Goal: Task Accomplishment & Management: Manage account settings

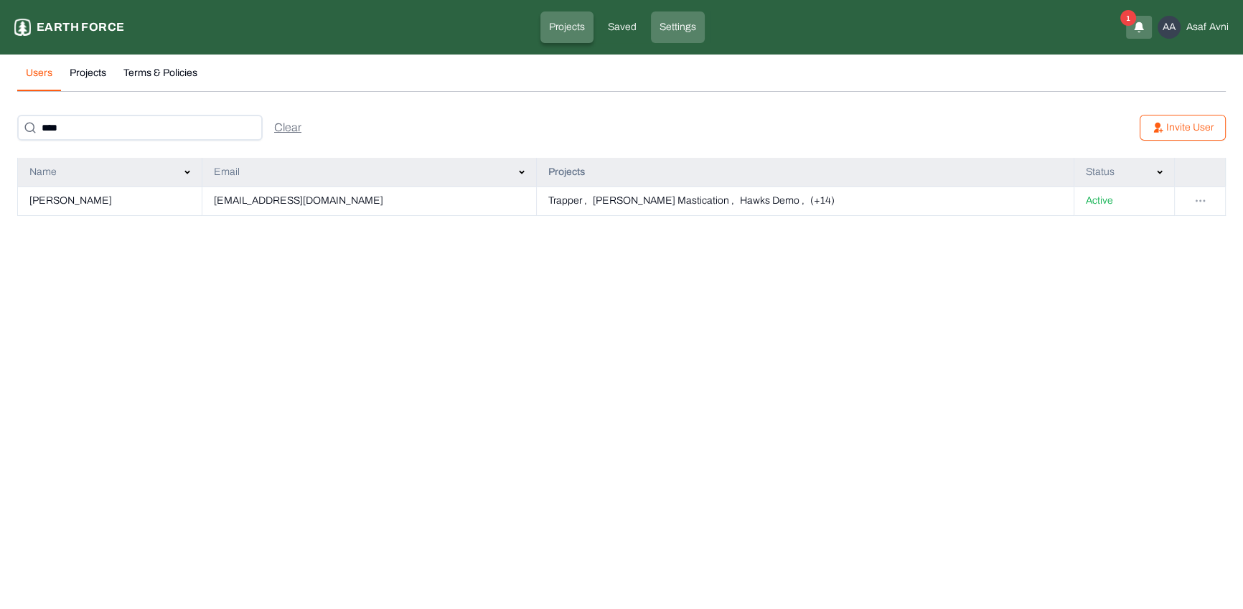
click at [571, 36] on link "Projects" at bounding box center [566, 27] width 53 height 32
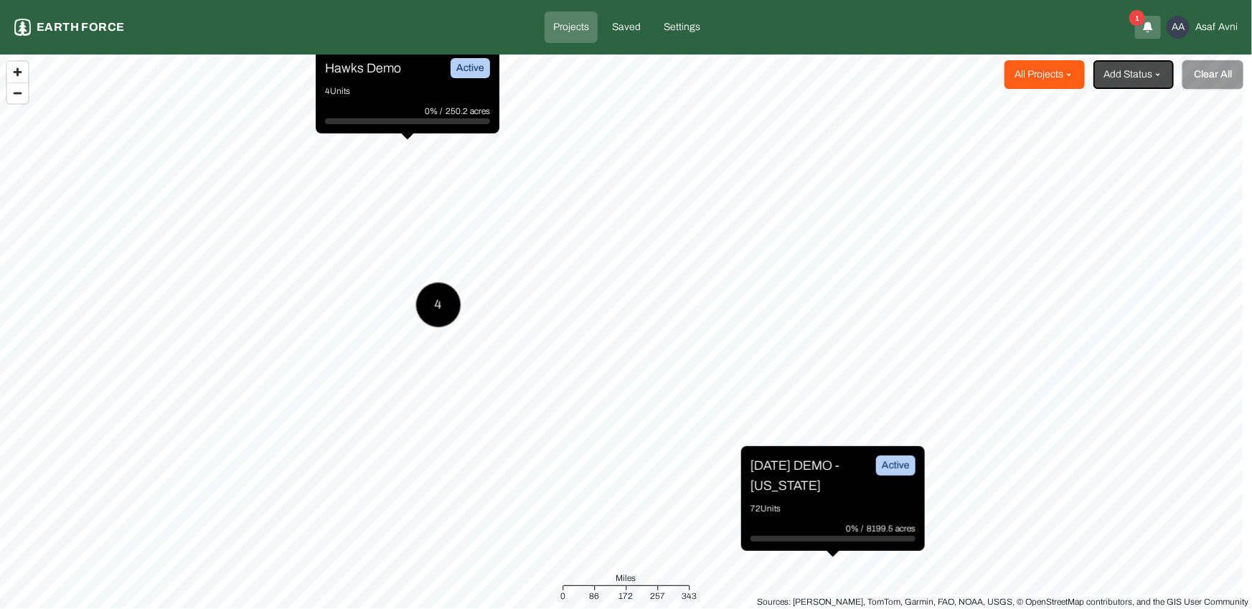
click at [1065, 83] on html "Projects Earth force Projects Saved Settings 1 AA Asaf Avni All Projects Add St…" at bounding box center [626, 304] width 1252 height 609
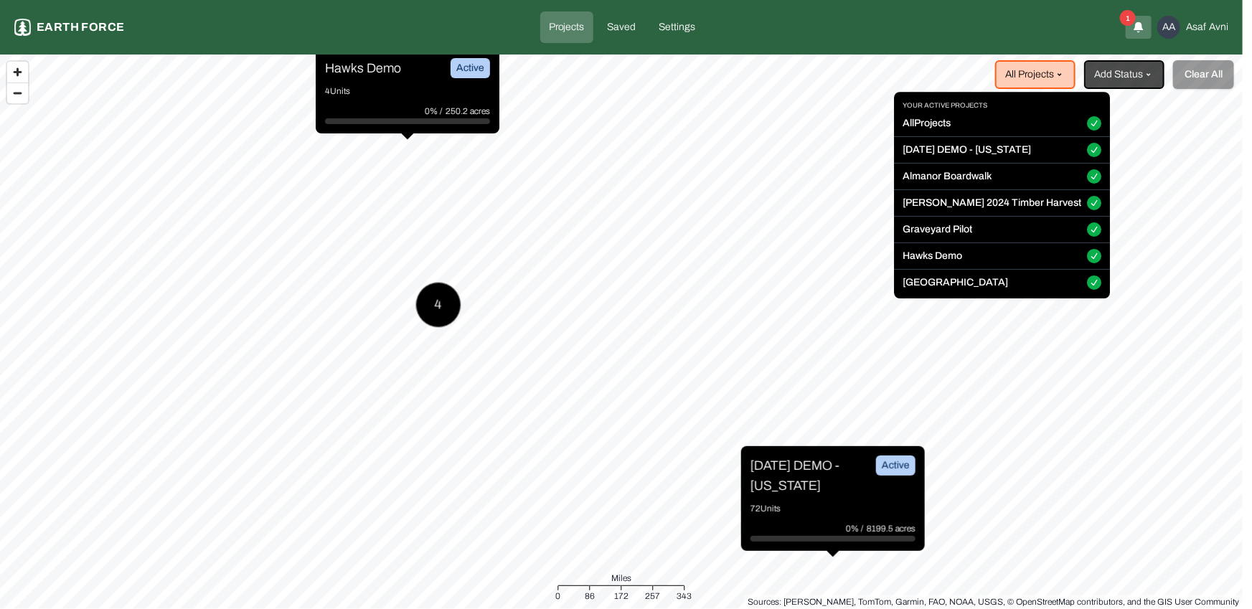
click at [1087, 125] on button "All Projects" at bounding box center [1094, 124] width 14 height 14
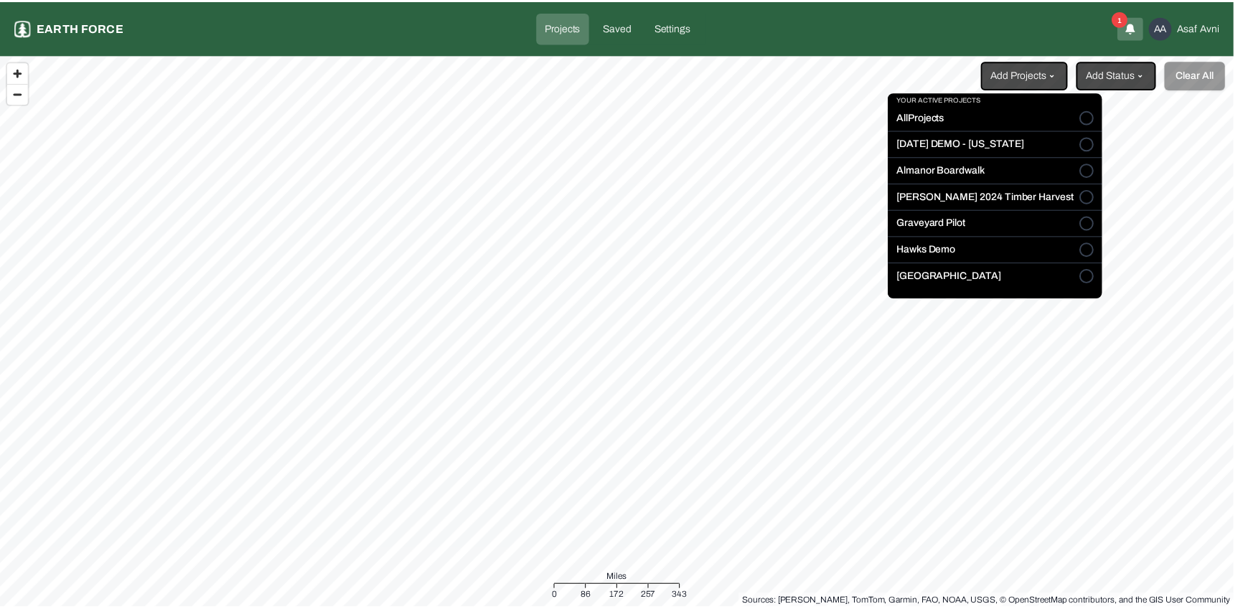
scroll to position [11, 0]
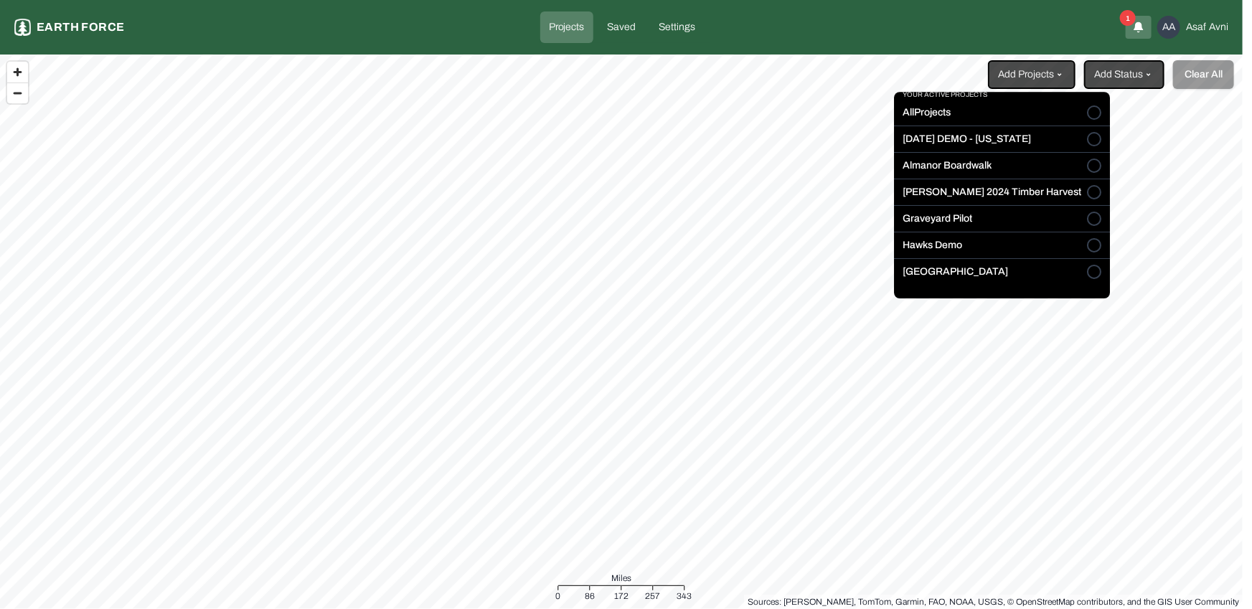
click at [1087, 271] on button "[GEOGRAPHIC_DATA]" at bounding box center [1094, 272] width 14 height 14
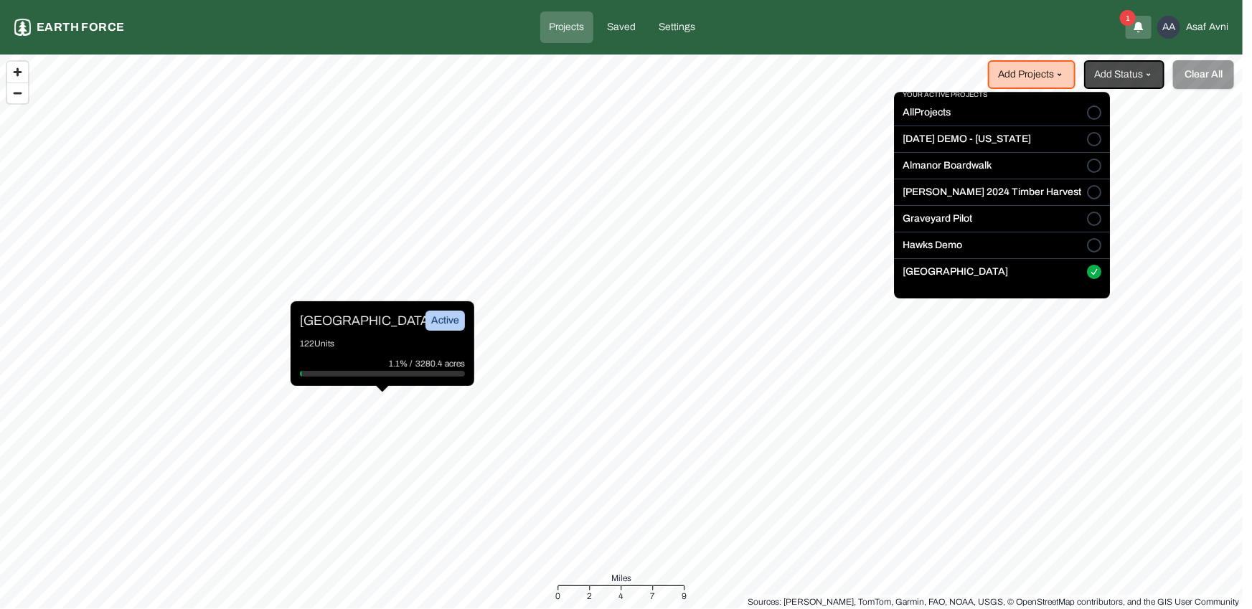
click at [338, 336] on html "Projects Earth force Projects Saved Settings 1 AA Asaf Avni Add Projects Add St…" at bounding box center [626, 304] width 1252 height 609
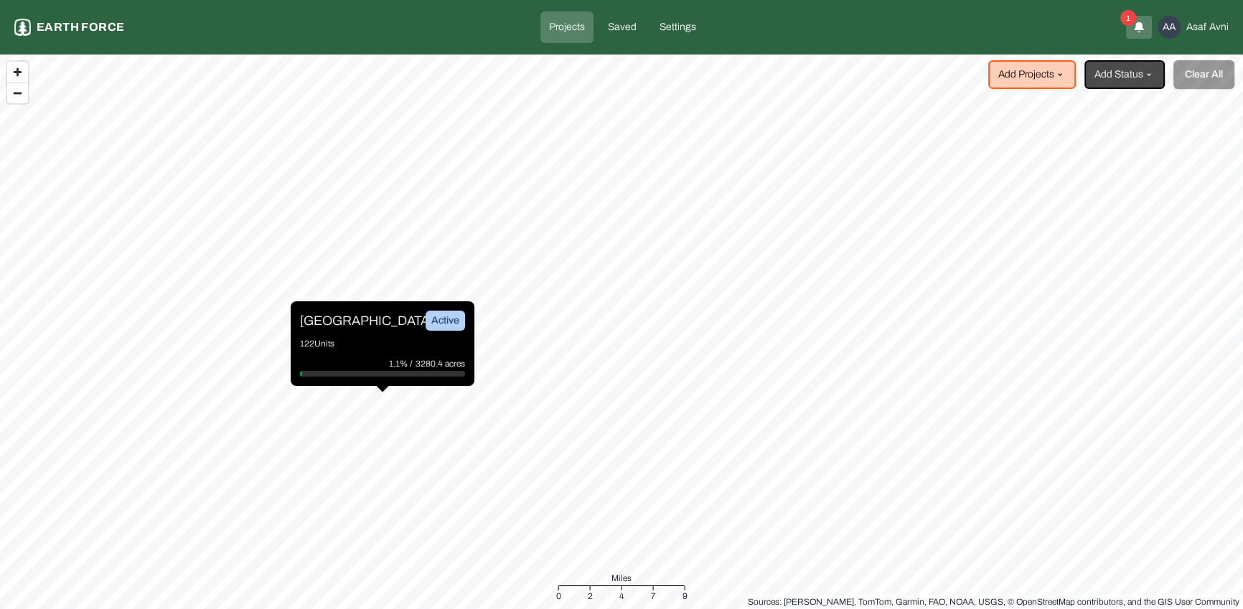
click at [344, 337] on p "122 Units" at bounding box center [382, 344] width 165 height 14
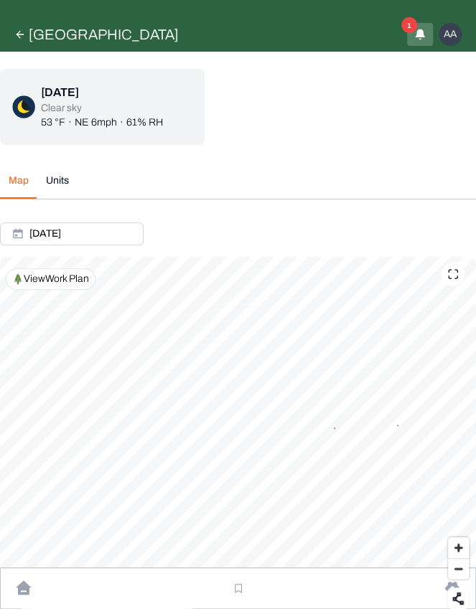
click at [457, 273] on icon at bounding box center [452, 273] width 11 height 11
click at [21, 32] on icon at bounding box center [19, 34] width 11 height 11
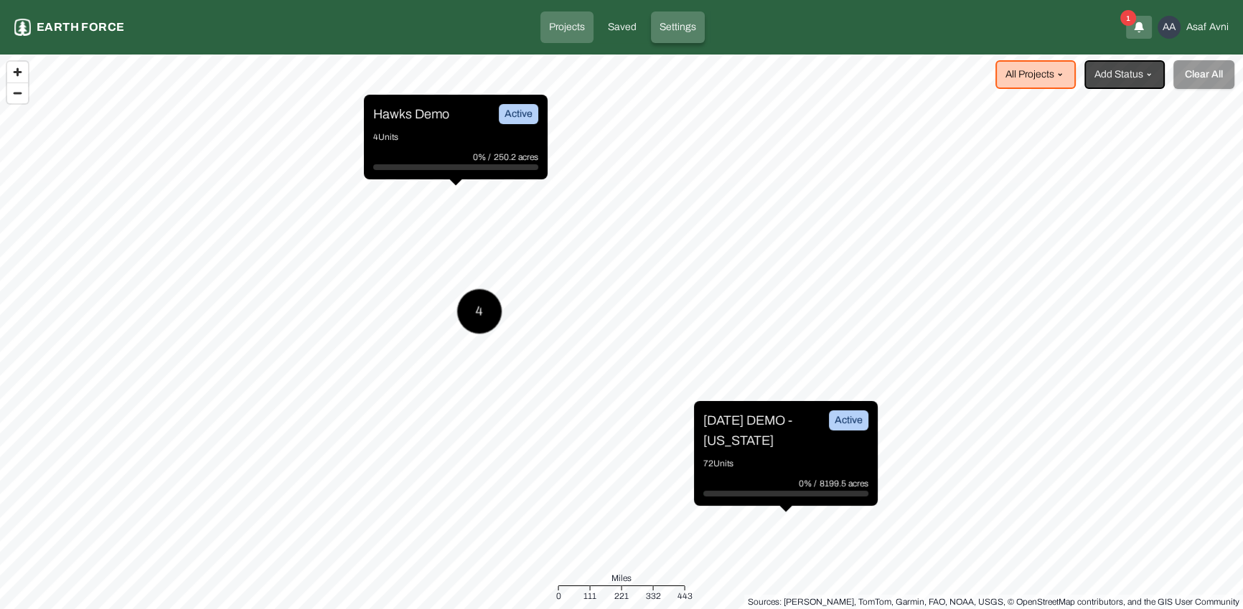
click at [682, 22] on p "Settings" at bounding box center [677, 27] width 37 height 14
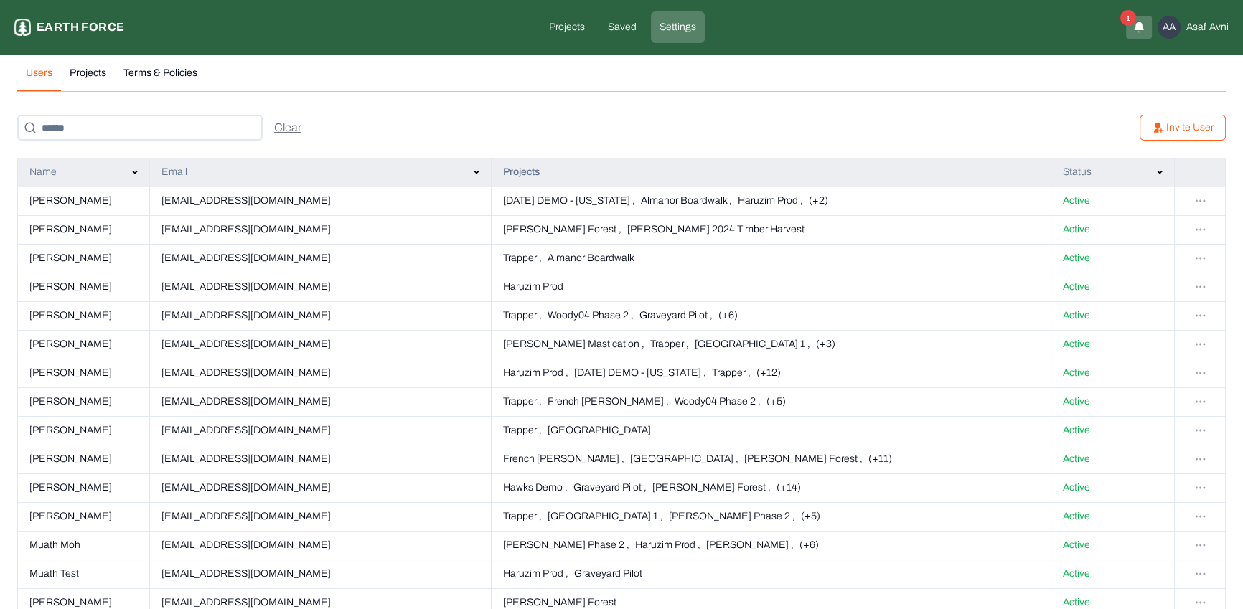
click at [207, 133] on input at bounding box center [139, 128] width 245 height 26
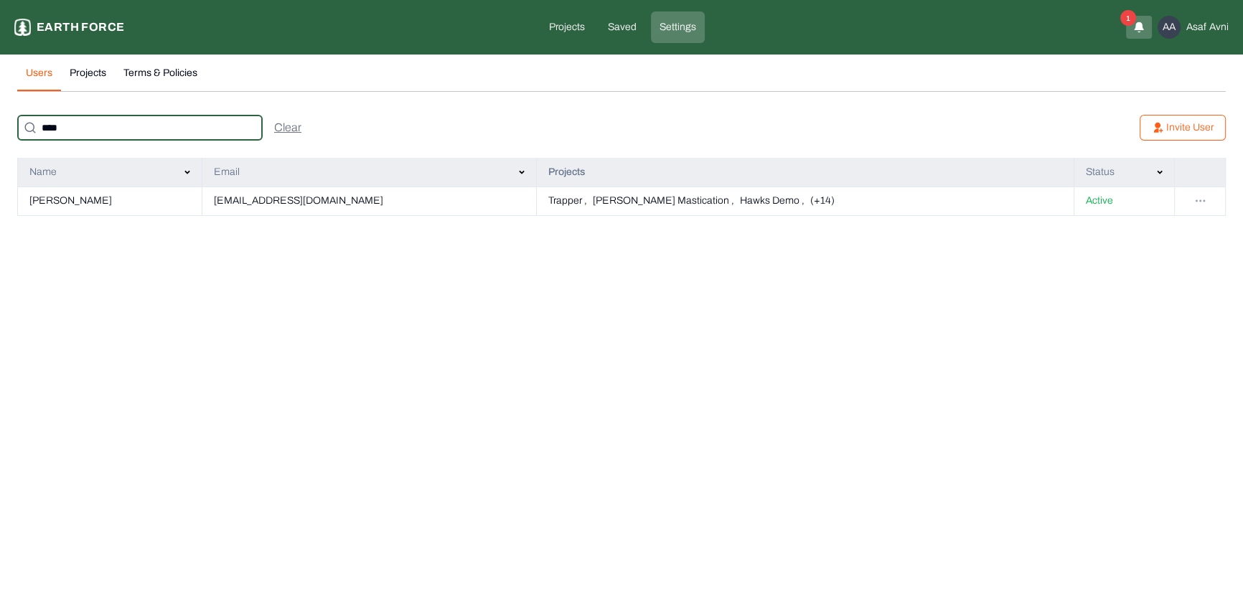
type input "****"
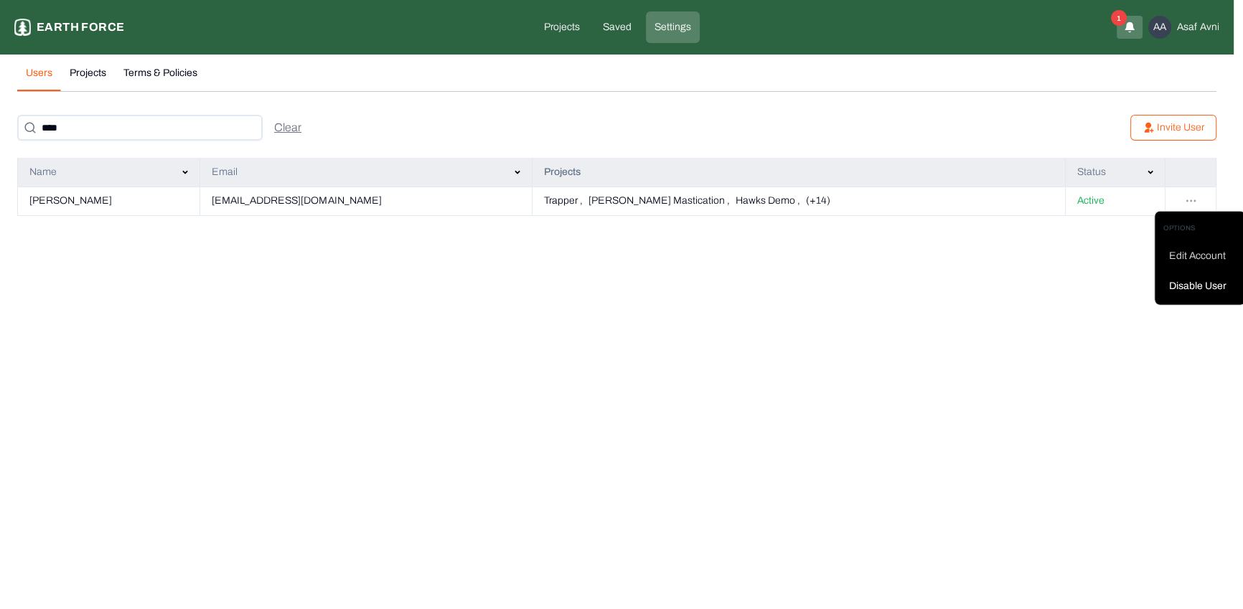
click at [1202, 200] on html "Settings Earth force Projects Saved Settings 1 AA Asaf Avni Users Projects Term…" at bounding box center [621, 116] width 1243 height 233
click at [1189, 254] on div "Edit Account" at bounding box center [1199, 256] width 73 height 23
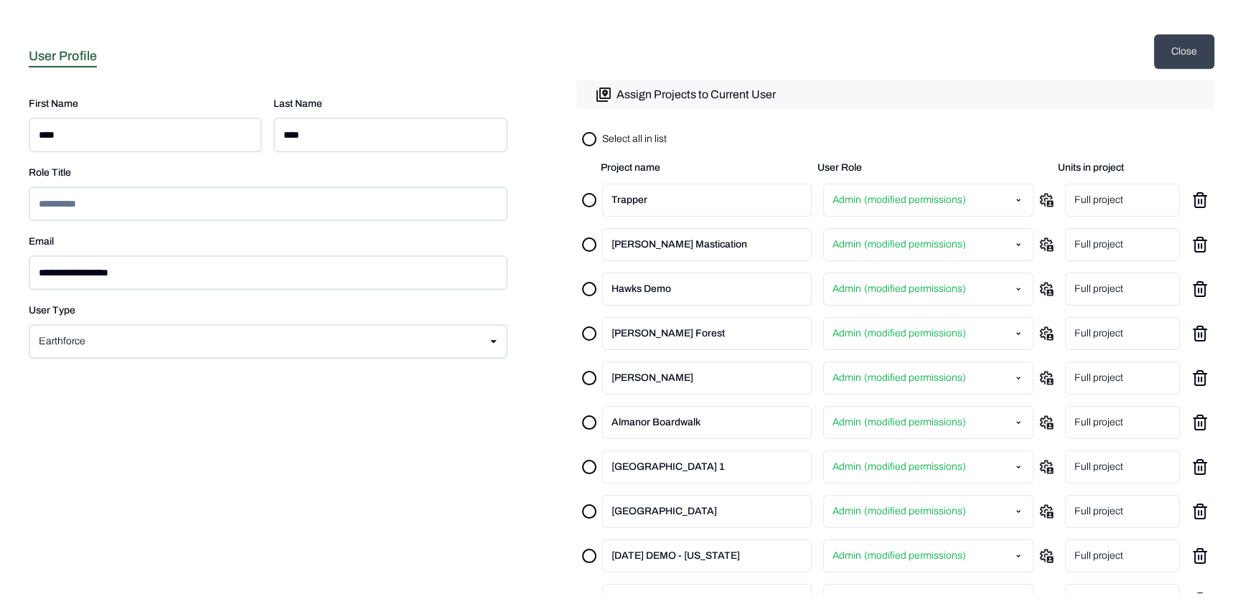
click at [705, 107] on button "Assign Projects to Current User" at bounding box center [895, 94] width 638 height 29
click at [1039, 505] on icon at bounding box center [1046, 511] width 14 height 14
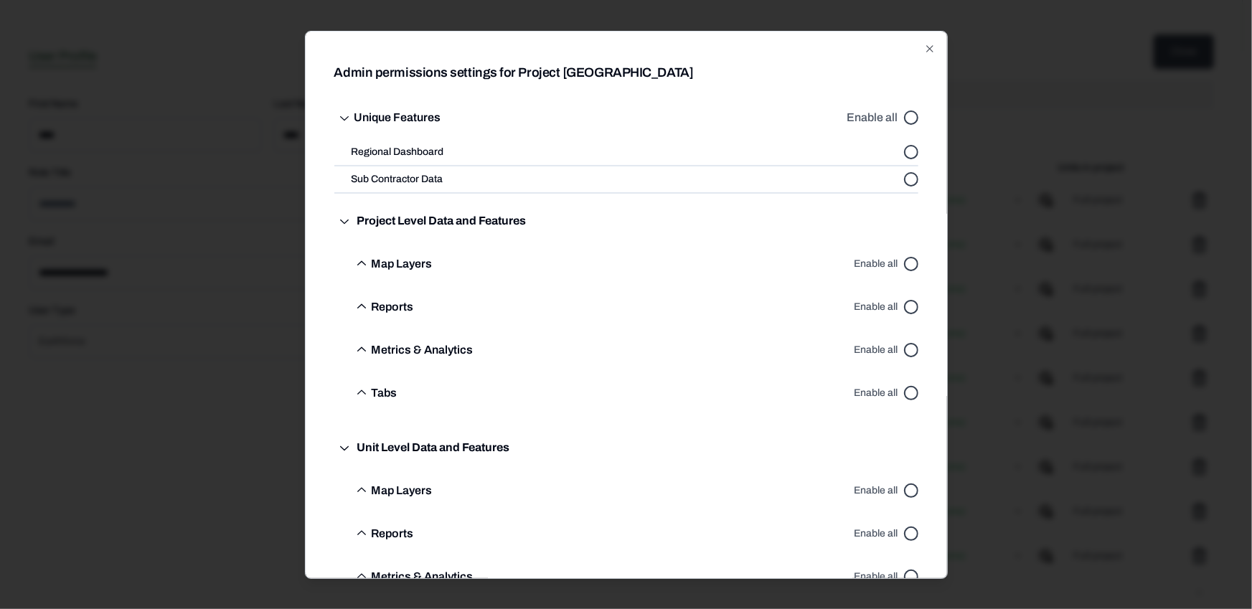
click at [904, 263] on button "Enable all" at bounding box center [911, 263] width 14 height 14
click at [913, 488] on div "Admin permissions settings for Project Sleighville Unique Features Enable all R…" at bounding box center [626, 304] width 643 height 548
click at [904, 486] on button "Enable all" at bounding box center [911, 490] width 14 height 14
click at [1047, 140] on div at bounding box center [626, 304] width 1252 height 609
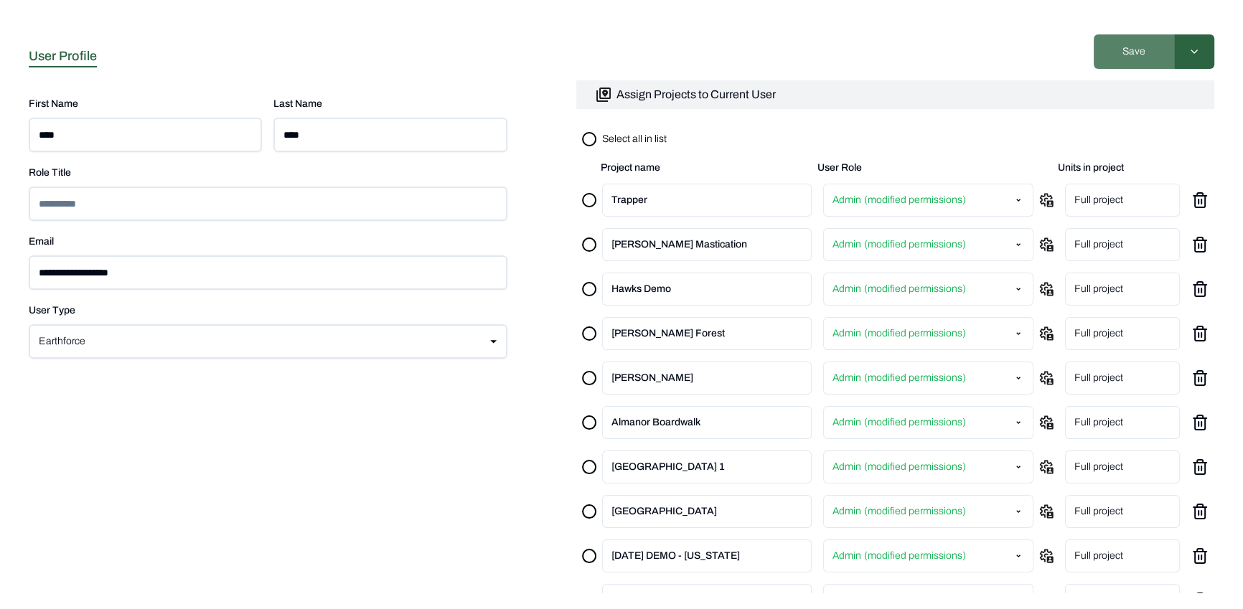
click at [1147, 42] on button "Save" at bounding box center [1134, 51] width 80 height 34
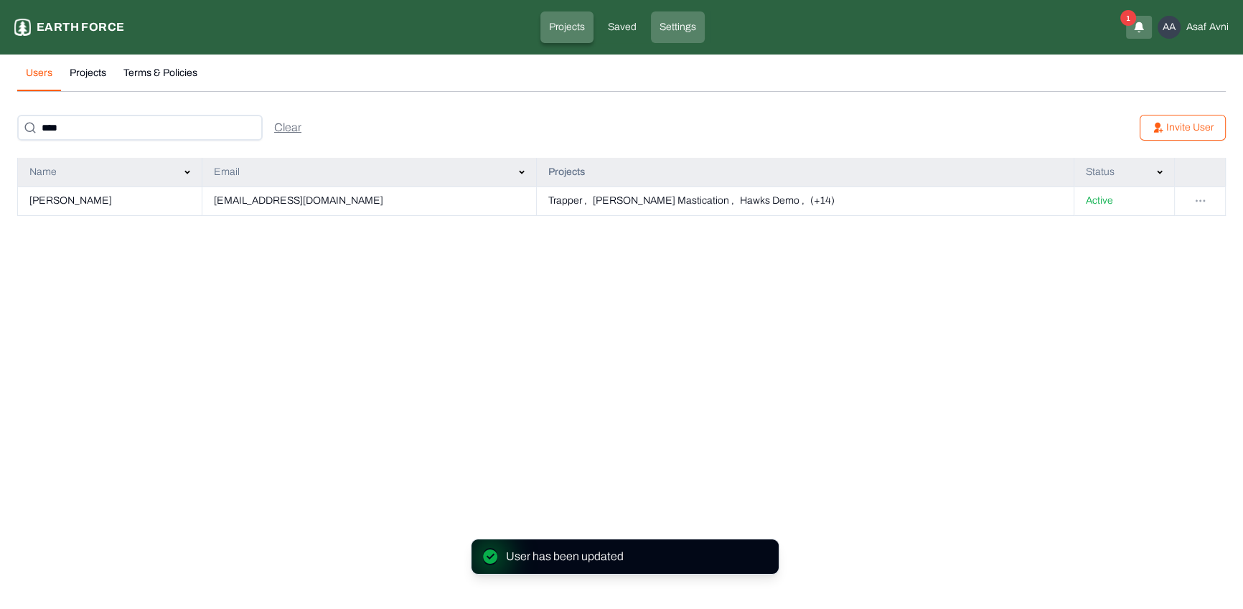
click at [561, 22] on p "Projects" at bounding box center [567, 27] width 36 height 14
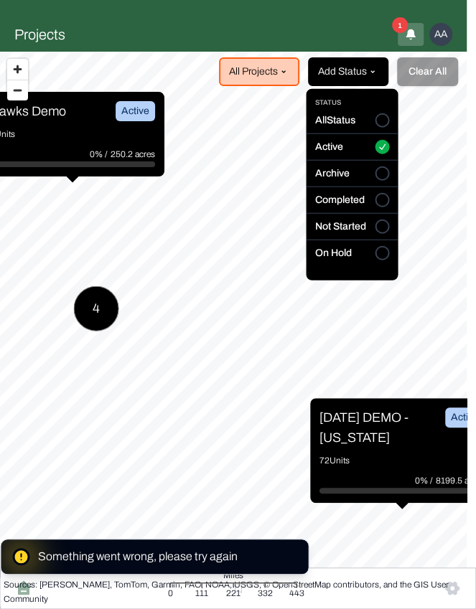
click at [334, 85] on html "something went wrong, please try again Projects Earth force Projects Saved Sett…" at bounding box center [238, 303] width 476 height 606
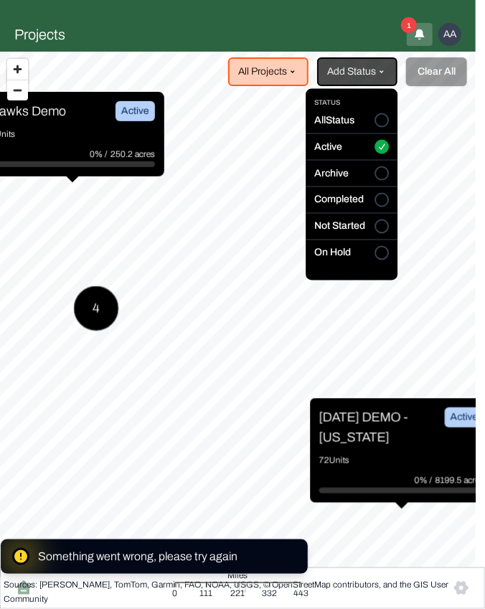
click at [302, 80] on html "something went wrong, please try again Projects Earth force Projects Saved Sett…" at bounding box center [242, 303] width 485 height 606
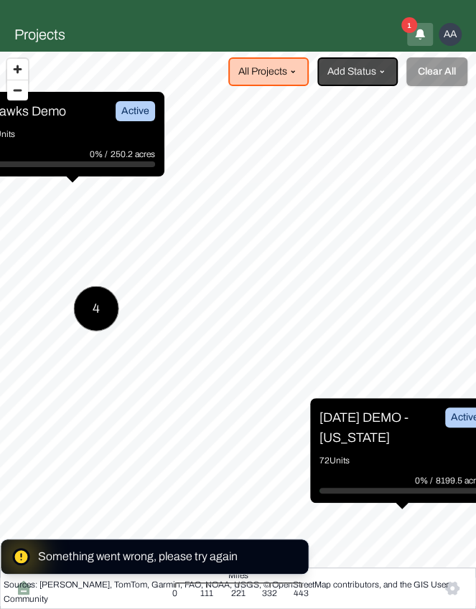
click at [283, 66] on html "something went wrong, please try again Projects Earth force Projects Saved Sett…" at bounding box center [238, 303] width 476 height 606
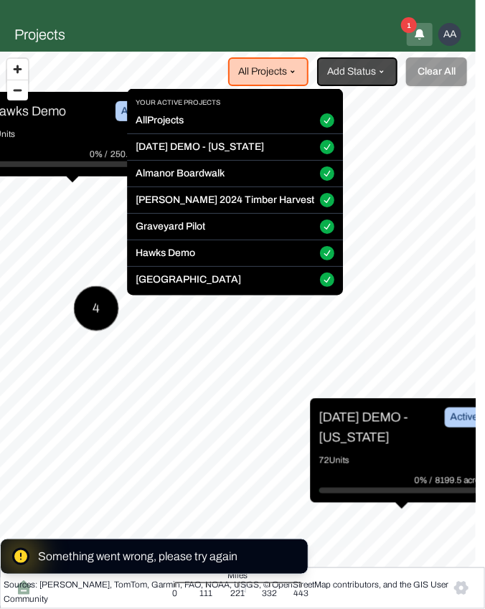
click at [320, 118] on button "All Projects" at bounding box center [327, 120] width 14 height 14
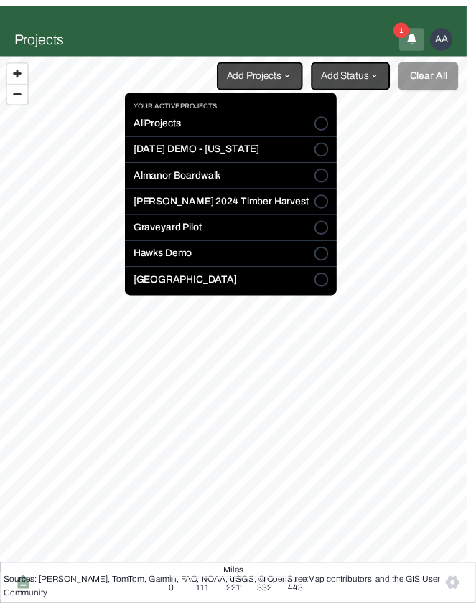
scroll to position [11, 0]
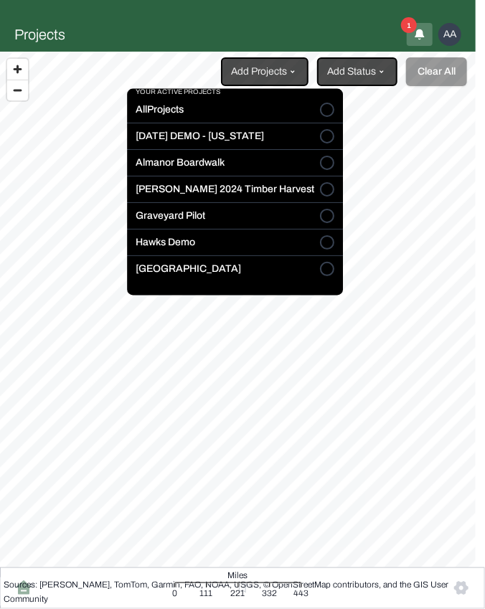
click at [320, 269] on button "[GEOGRAPHIC_DATA]" at bounding box center [327, 269] width 14 height 14
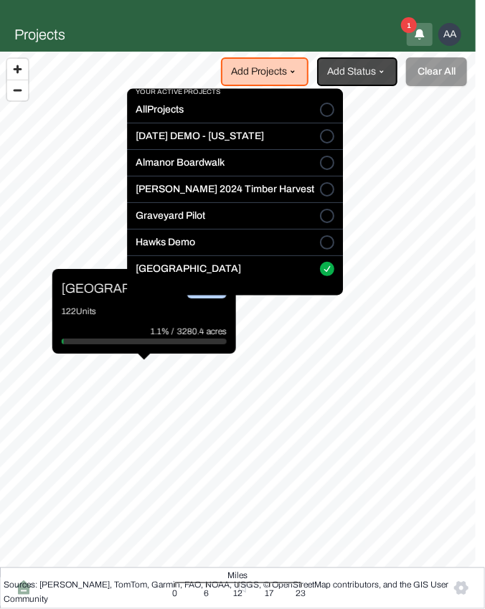
click at [194, 320] on html "Projects Earth force Projects Saved Settings 1 AA Asaf Avni Add Projects Add St…" at bounding box center [242, 303] width 485 height 606
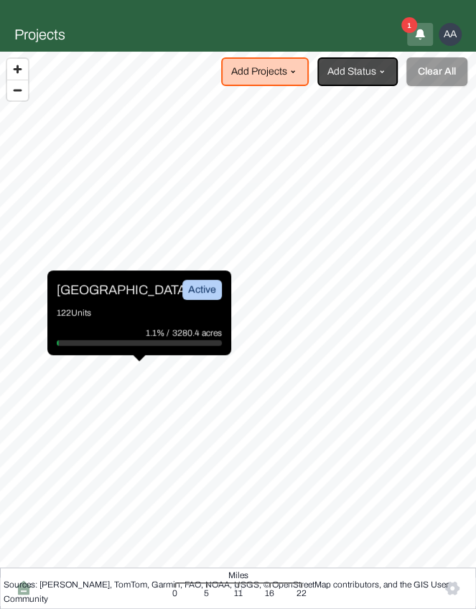
click at [152, 313] on p "122 Units" at bounding box center [139, 313] width 165 height 14
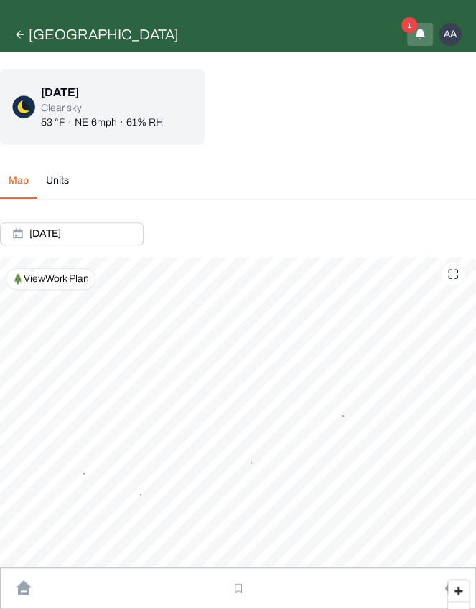
click at [460, 273] on div at bounding box center [452, 274] width 23 height 23
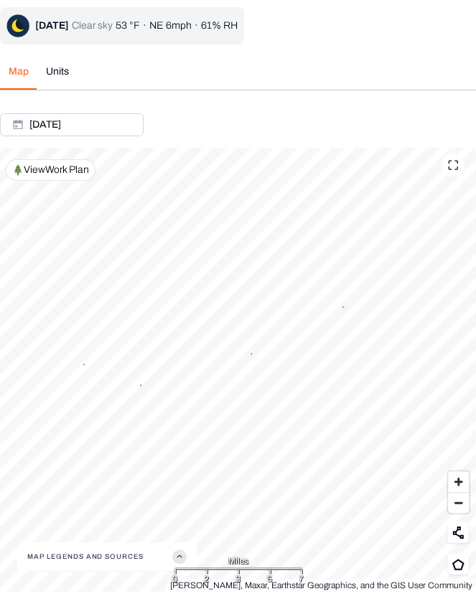
scroll to position [24, 0]
click at [457, 559] on icon at bounding box center [457, 565] width 13 height 12
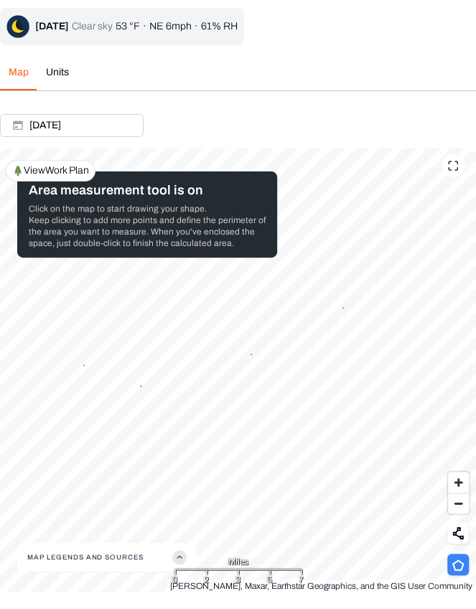
click at [459, 559] on icon at bounding box center [457, 565] width 13 height 12
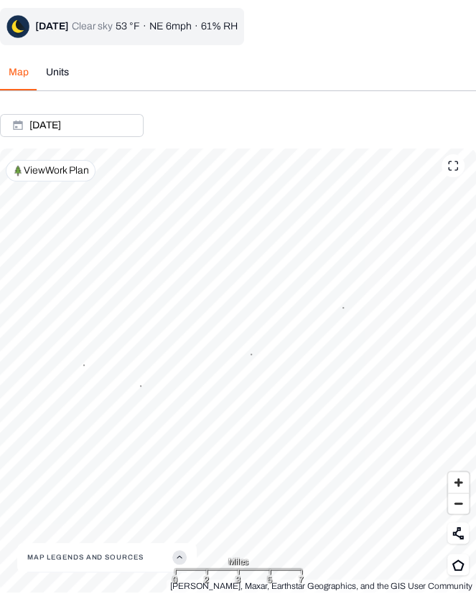
click at [454, 158] on div at bounding box center [452, 165] width 23 height 23
